Goal: Transaction & Acquisition: Book appointment/travel/reservation

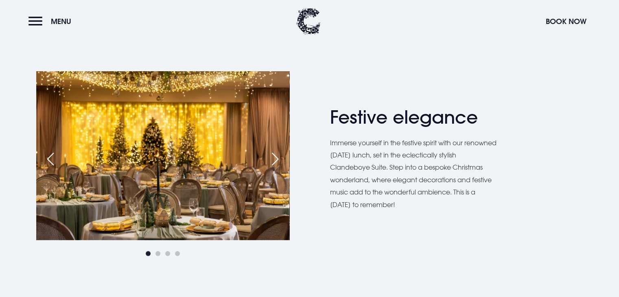
scroll to position [407, 0]
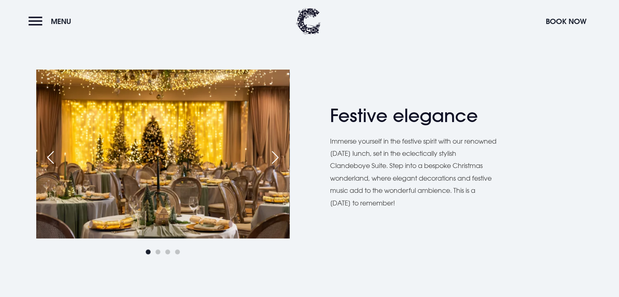
click at [274, 153] on div "Next slide" at bounding box center [275, 158] width 20 height 18
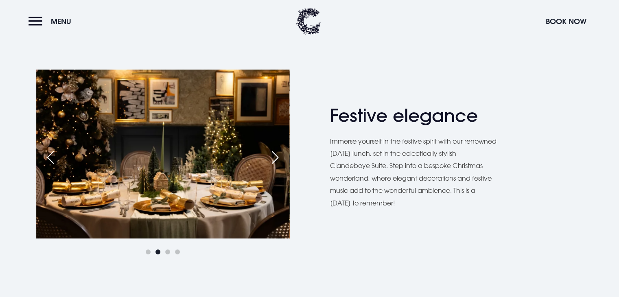
click at [274, 153] on div "Next slide" at bounding box center [275, 158] width 20 height 18
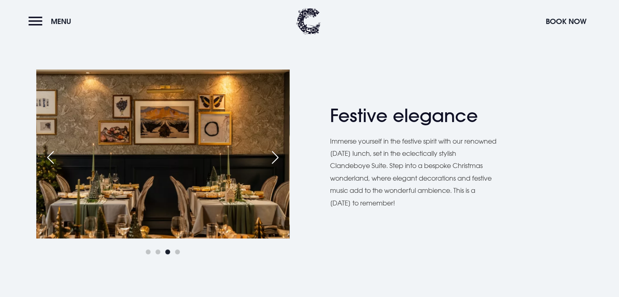
click at [274, 153] on div "Next slide" at bounding box center [275, 158] width 20 height 18
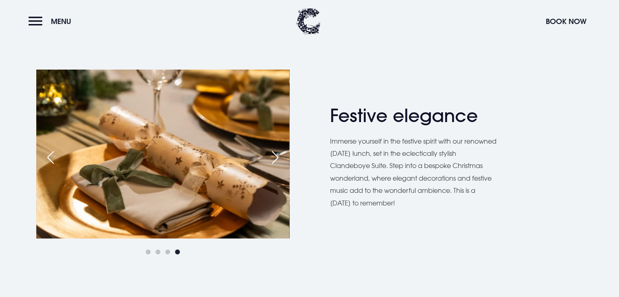
click at [274, 153] on div "Next slide" at bounding box center [275, 158] width 20 height 18
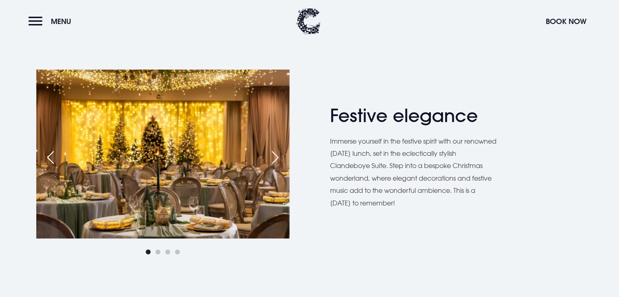
click at [274, 153] on div "Next slide" at bounding box center [275, 158] width 20 height 18
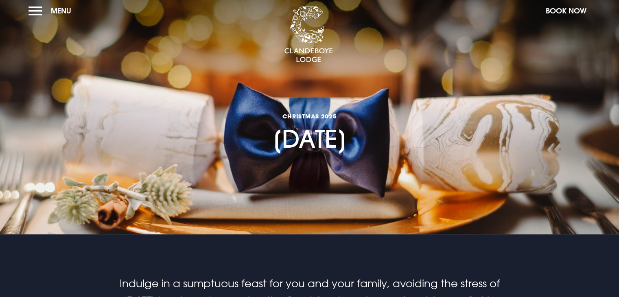
scroll to position [0, 0]
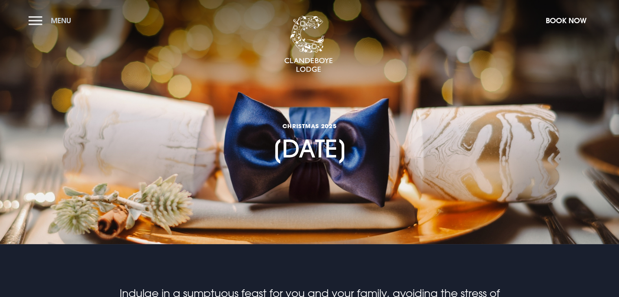
click at [35, 21] on button "Menu" at bounding box center [51, 21] width 47 height 18
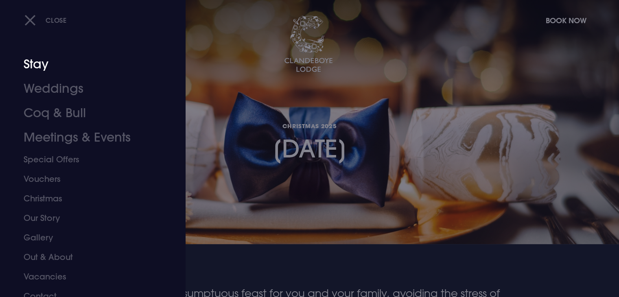
click at [35, 62] on link "Stay" at bounding box center [88, 64] width 129 height 24
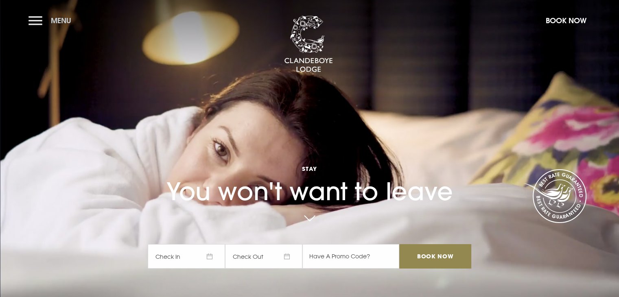
click at [37, 22] on button "Menu" at bounding box center [51, 21] width 47 height 18
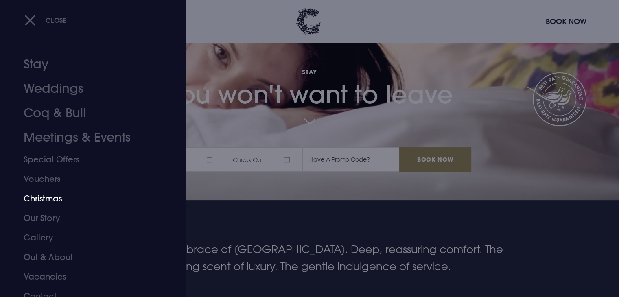
scroll to position [98, 0]
click at [90, 202] on link "Christmas" at bounding box center [88, 199] width 129 height 20
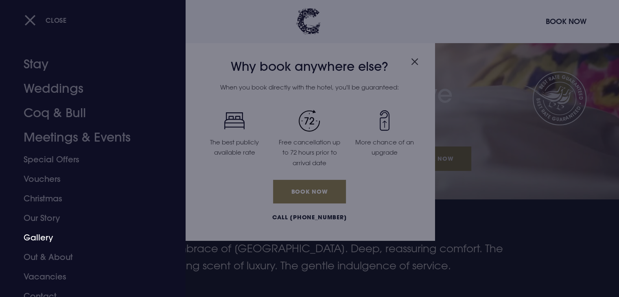
click at [54, 237] on link "Gallery" at bounding box center [88, 238] width 129 height 20
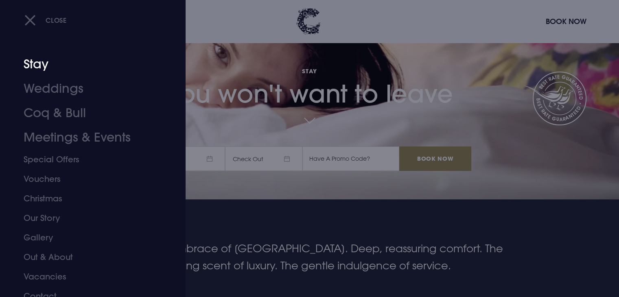
click at [43, 62] on link "Stay" at bounding box center [88, 64] width 129 height 24
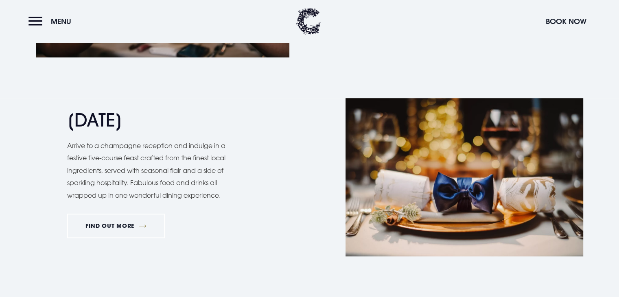
scroll to position [749, 0]
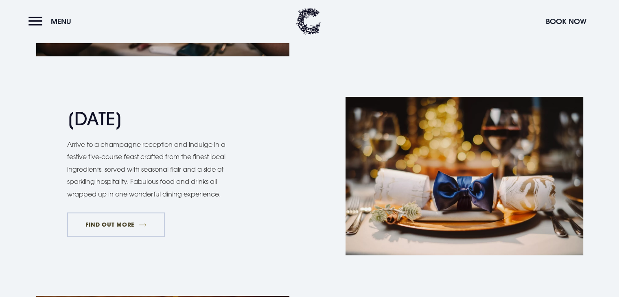
click at [105, 219] on link "FIND OUT MORE" at bounding box center [116, 225] width 98 height 24
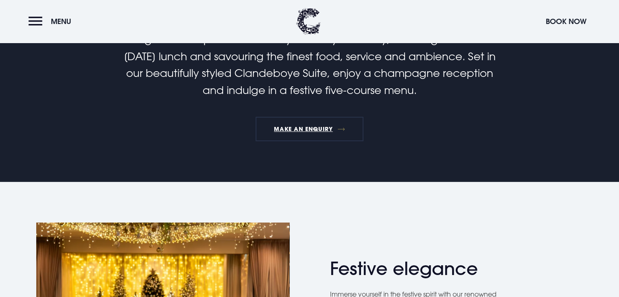
scroll to position [277, 0]
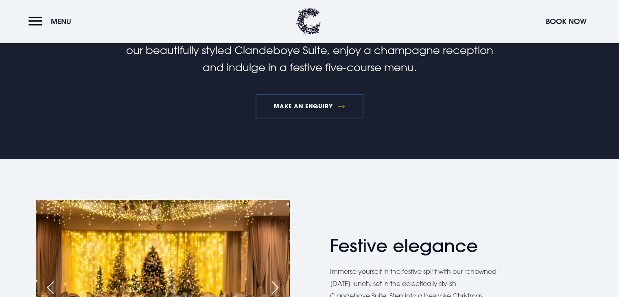
click at [291, 107] on link "MAKE AN ENQUIRY" at bounding box center [310, 106] width 108 height 24
click at [351, 223] on div "Festive elegance Immerse yourself in the festive spirit with our renowned Chris…" at bounding box center [309, 293] width 567 height 187
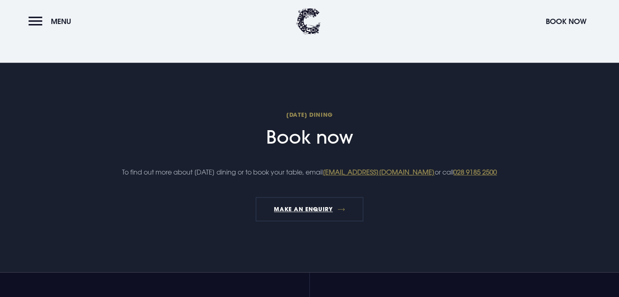
scroll to position [847, 0]
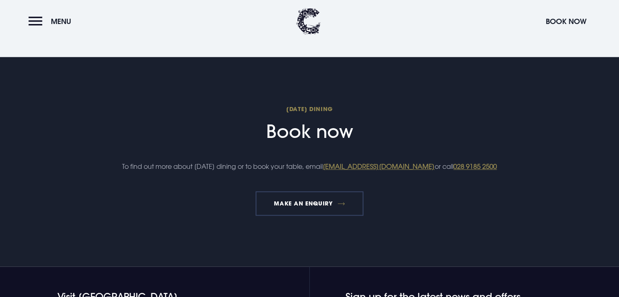
click at [331, 216] on link "MAKE AN ENQUIRY" at bounding box center [310, 203] width 108 height 24
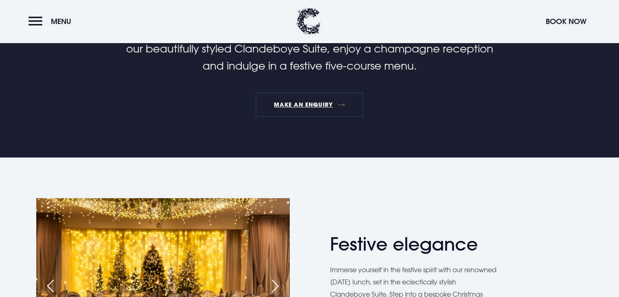
scroll to position [277, 0]
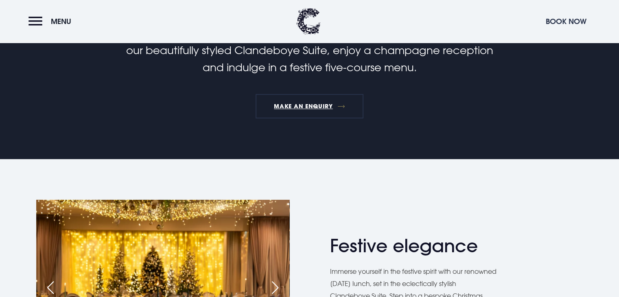
click at [554, 17] on button "Book Now" at bounding box center [566, 22] width 49 height 18
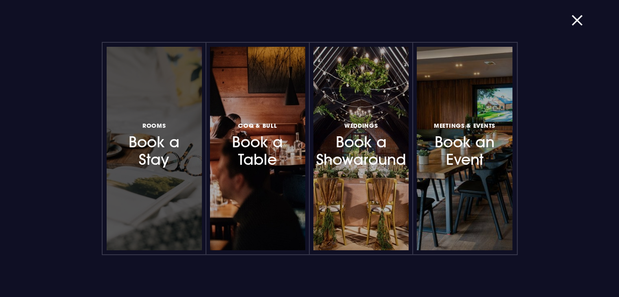
click at [174, 167] on h3 "Rooms Book a Stay" at bounding box center [154, 144] width 71 height 48
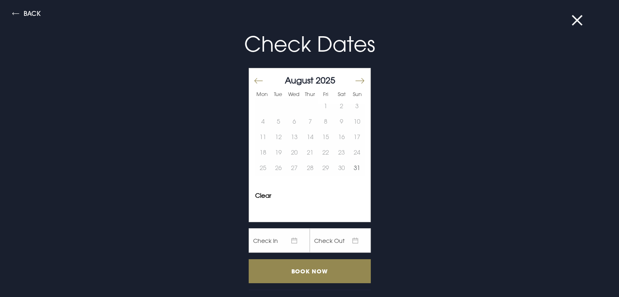
click at [355, 79] on button "Move forward to switch to the next month." at bounding box center [360, 80] width 10 height 17
click at [305, 151] on button "25" at bounding box center [310, 152] width 16 height 15
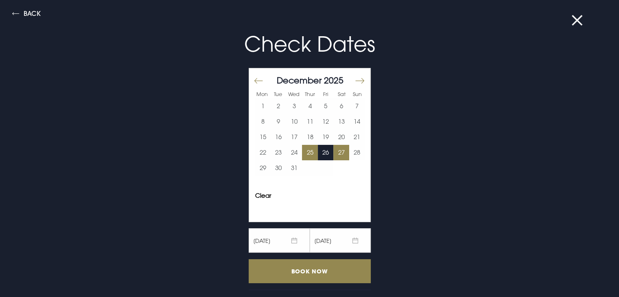
click at [336, 149] on button "27" at bounding box center [341, 152] width 16 height 15
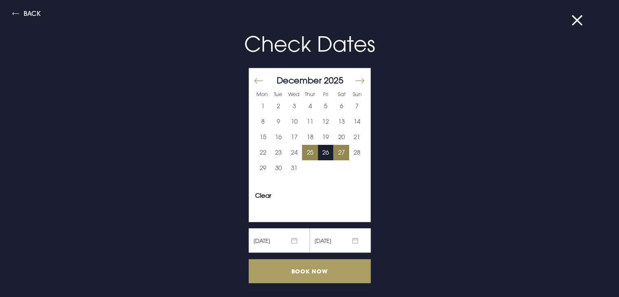
click at [317, 267] on input "Book Now" at bounding box center [310, 271] width 122 height 24
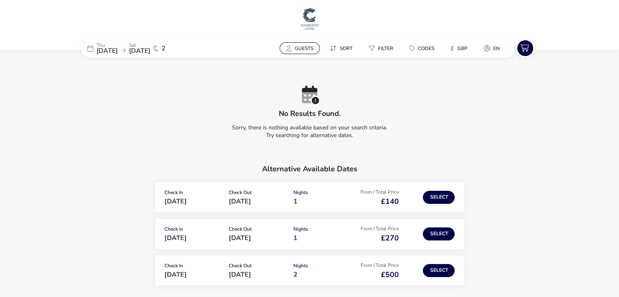
click at [305, 49] on span "Guests" at bounding box center [304, 48] width 19 height 7
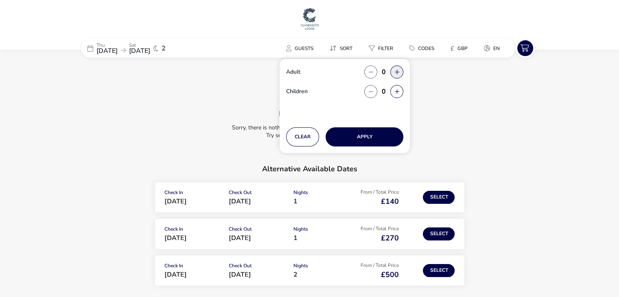
click at [396, 70] on button "button" at bounding box center [396, 72] width 13 height 13
type input "2"
click at [396, 90] on button "button" at bounding box center [396, 91] width 13 height 13
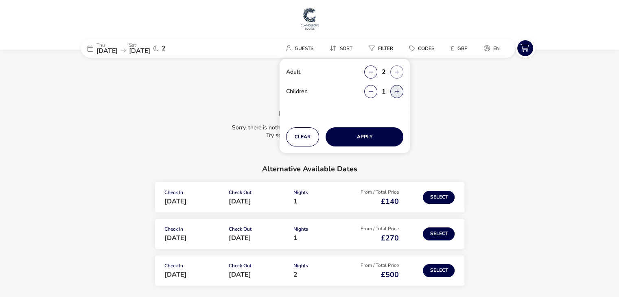
type input "2"
click at [380, 135] on button "Apply" at bounding box center [365, 136] width 78 height 19
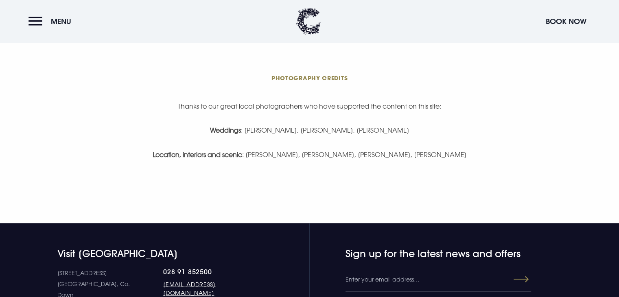
scroll to position [1775, 0]
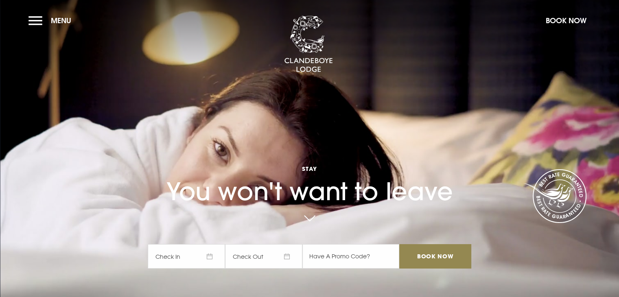
click at [211, 253] on span "Check In" at bounding box center [186, 256] width 77 height 24
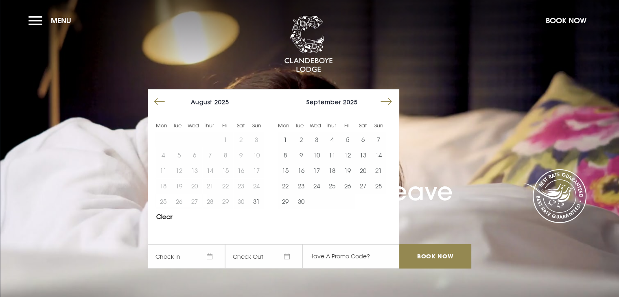
click at [386, 100] on button "Move forward to switch to the next month." at bounding box center [386, 101] width 15 height 15
click at [335, 184] on button "25" at bounding box center [331, 185] width 15 height 15
click at [365, 184] on button "27" at bounding box center [362, 185] width 15 height 15
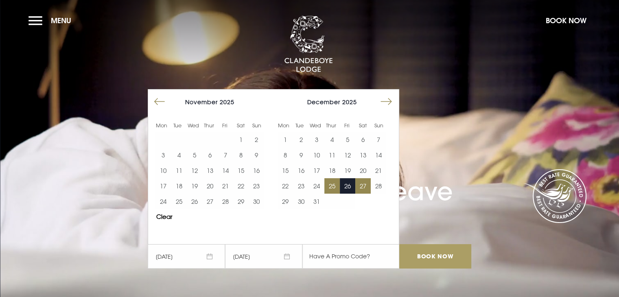
click at [416, 252] on input "Book Now" at bounding box center [435, 256] width 72 height 24
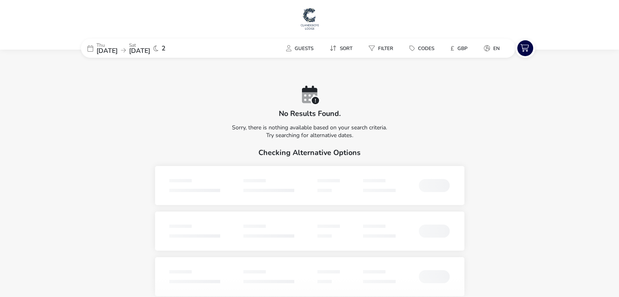
click at [118, 48] on span "25 Dec 2025" at bounding box center [106, 50] width 21 height 9
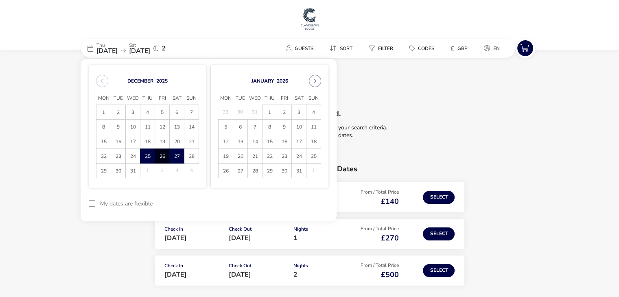
click at [118, 48] on span "25 Dec 2025" at bounding box center [106, 50] width 21 height 9
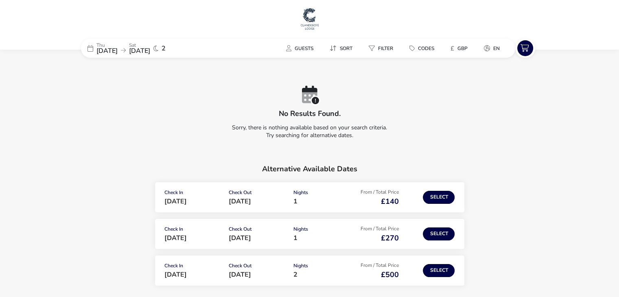
click at [94, 49] on div "Thu 25 Dec 2025 Sat 27 Dec 2025 2" at bounding box center [142, 48] width 122 height 19
click at [90, 48] on icon at bounding box center [91, 48] width 6 height 7
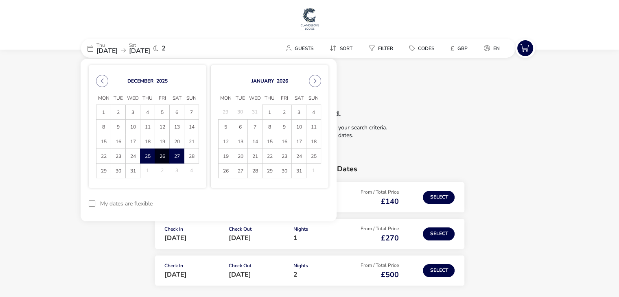
click at [163, 156] on span "26" at bounding box center [162, 156] width 14 height 14
click at [190, 153] on span "28" at bounding box center [191, 156] width 14 height 14
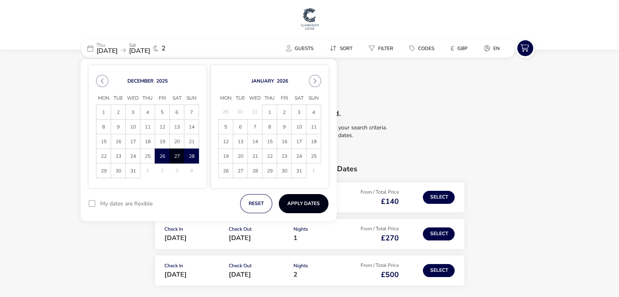
click at [289, 202] on button "Apply Dates" at bounding box center [304, 203] width 50 height 19
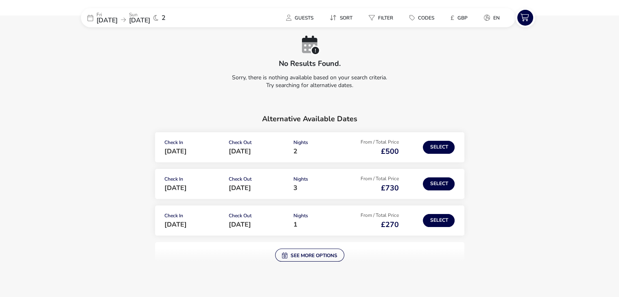
scroll to position [65, 0]
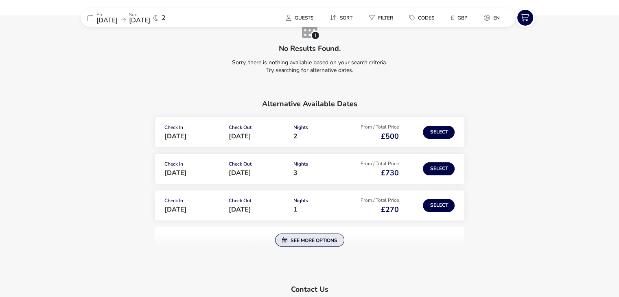
click at [300, 243] on button "See more options" at bounding box center [309, 240] width 69 height 13
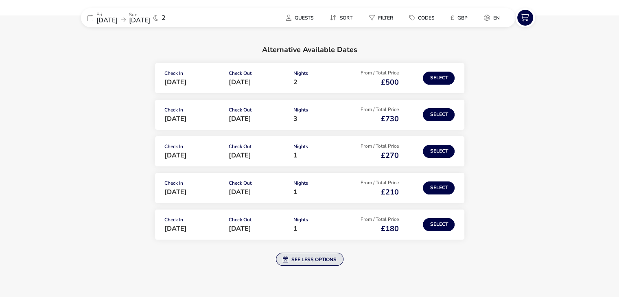
scroll to position [130, 0]
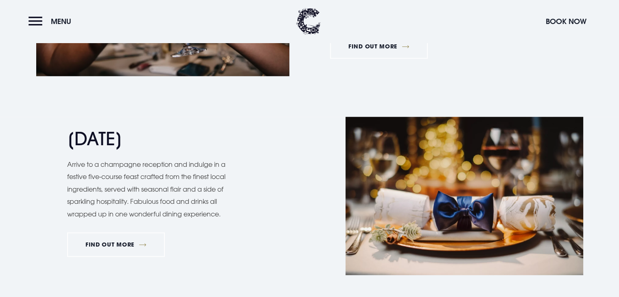
scroll to position [733, 0]
